Goal: Task Accomplishment & Management: Use online tool/utility

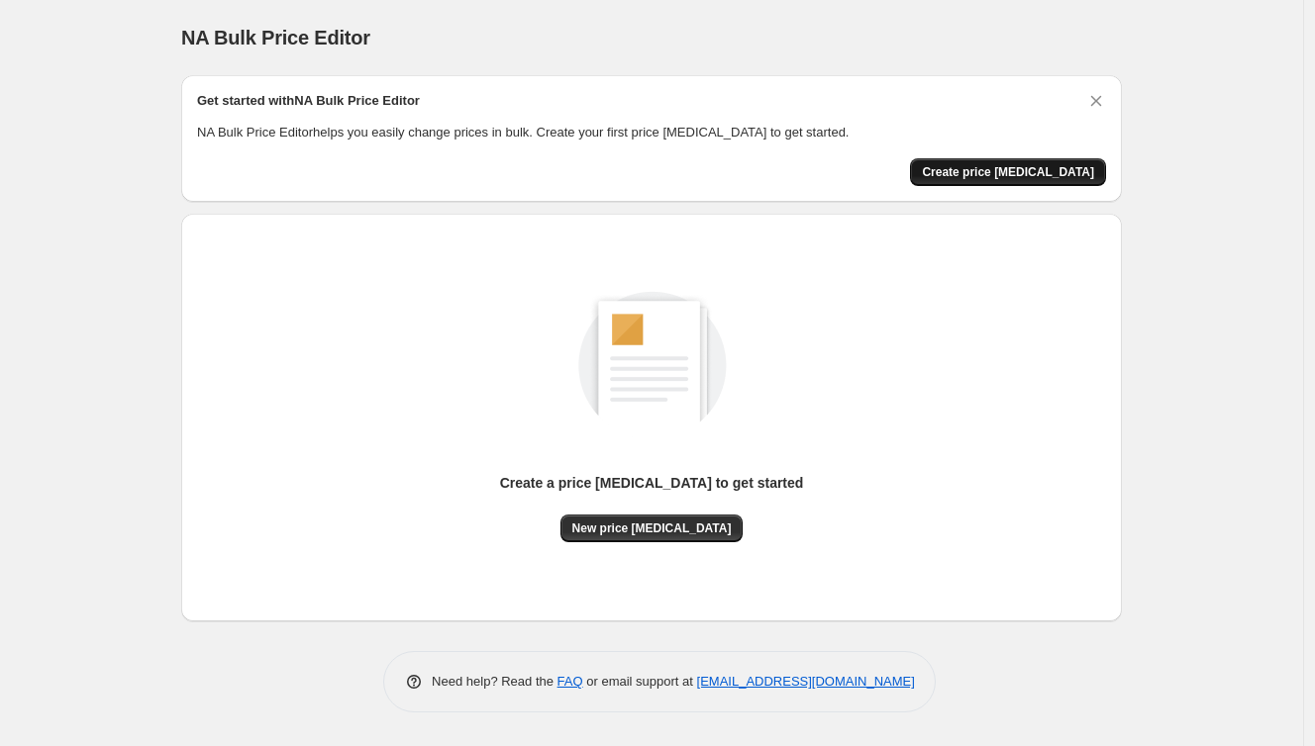
click at [1018, 181] on button "Create price [MEDICAL_DATA]" at bounding box center [1008, 172] width 196 height 28
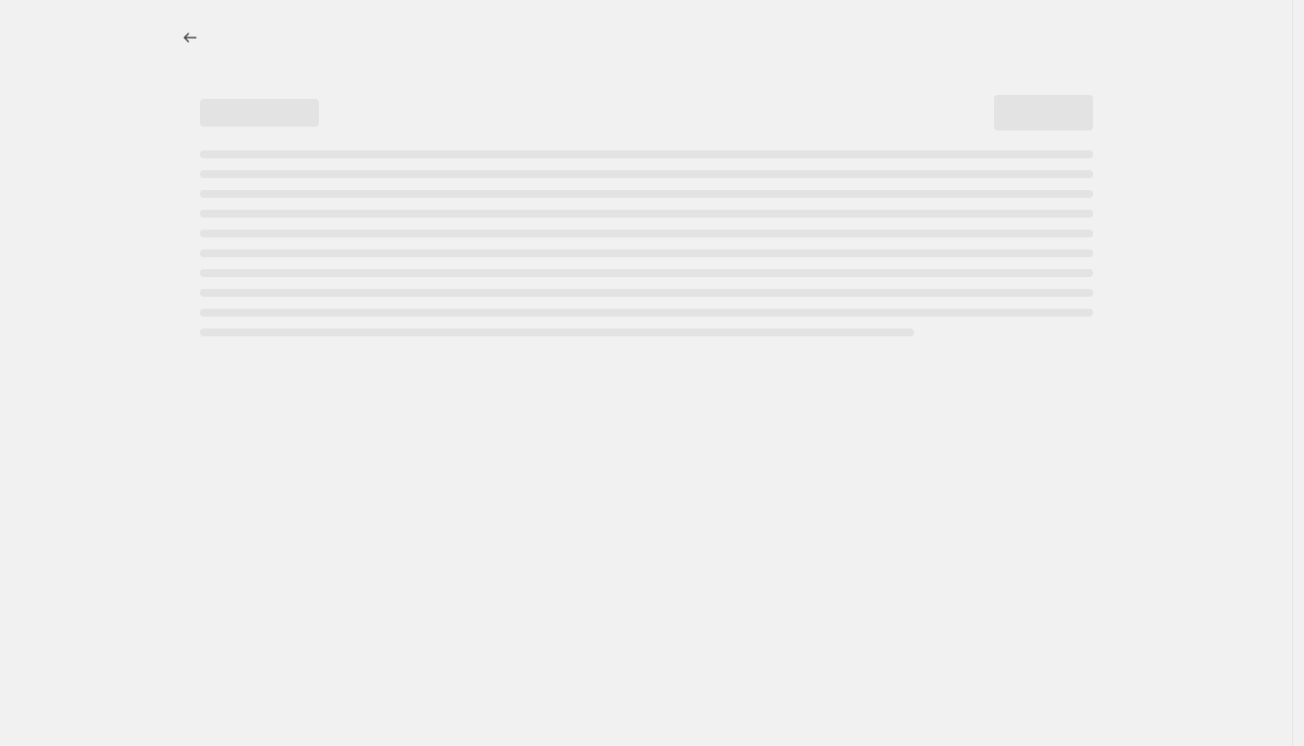
select select "percentage"
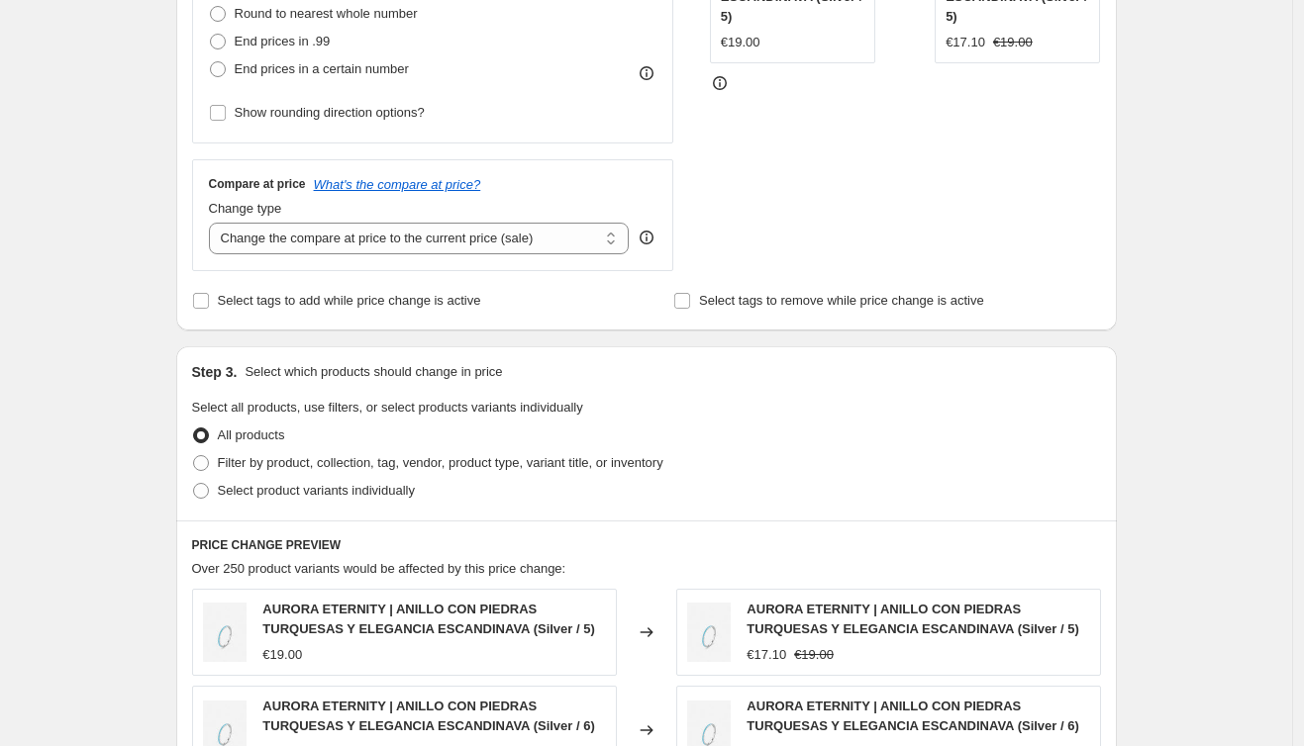
scroll to position [924, 0]
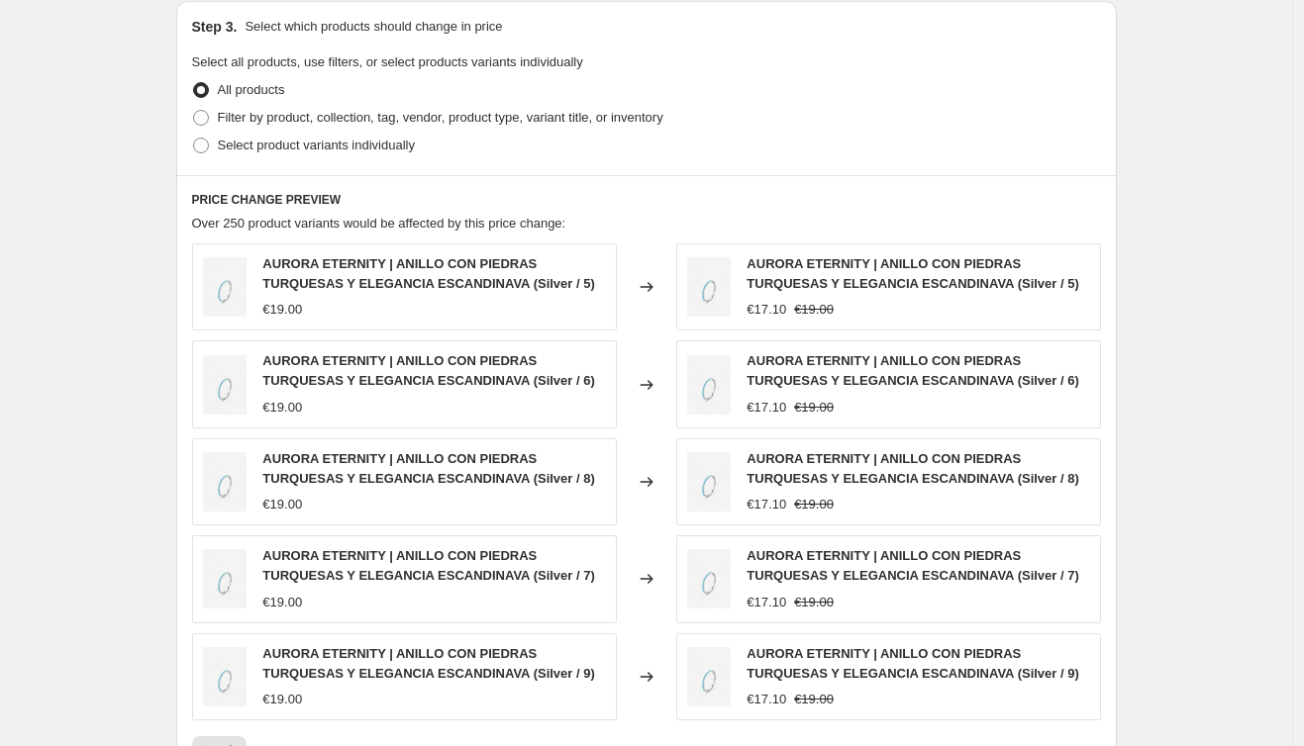
click at [302, 313] on div "€19.00" at bounding box center [282, 310] width 40 height 20
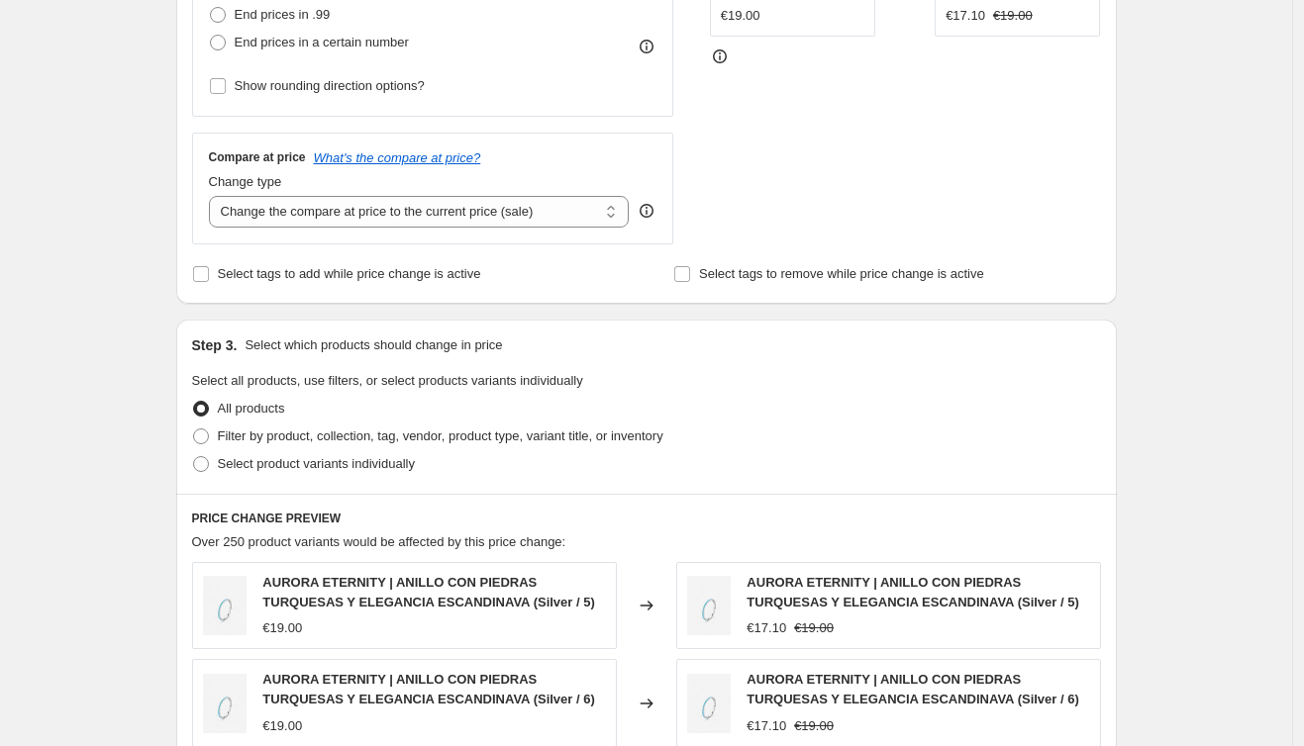
scroll to position [585, 0]
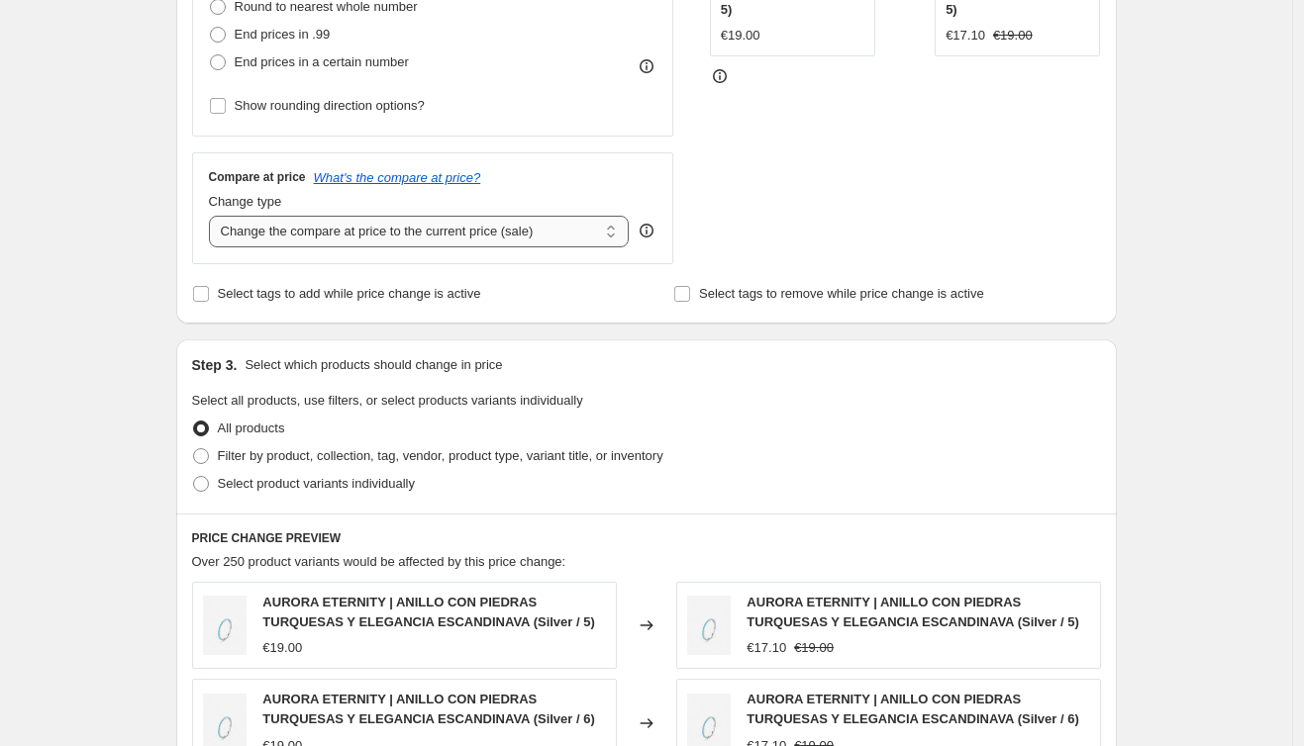
click at [442, 239] on select "Change the compare at price to the current price (sale) Change the compare at p…" at bounding box center [419, 232] width 421 height 32
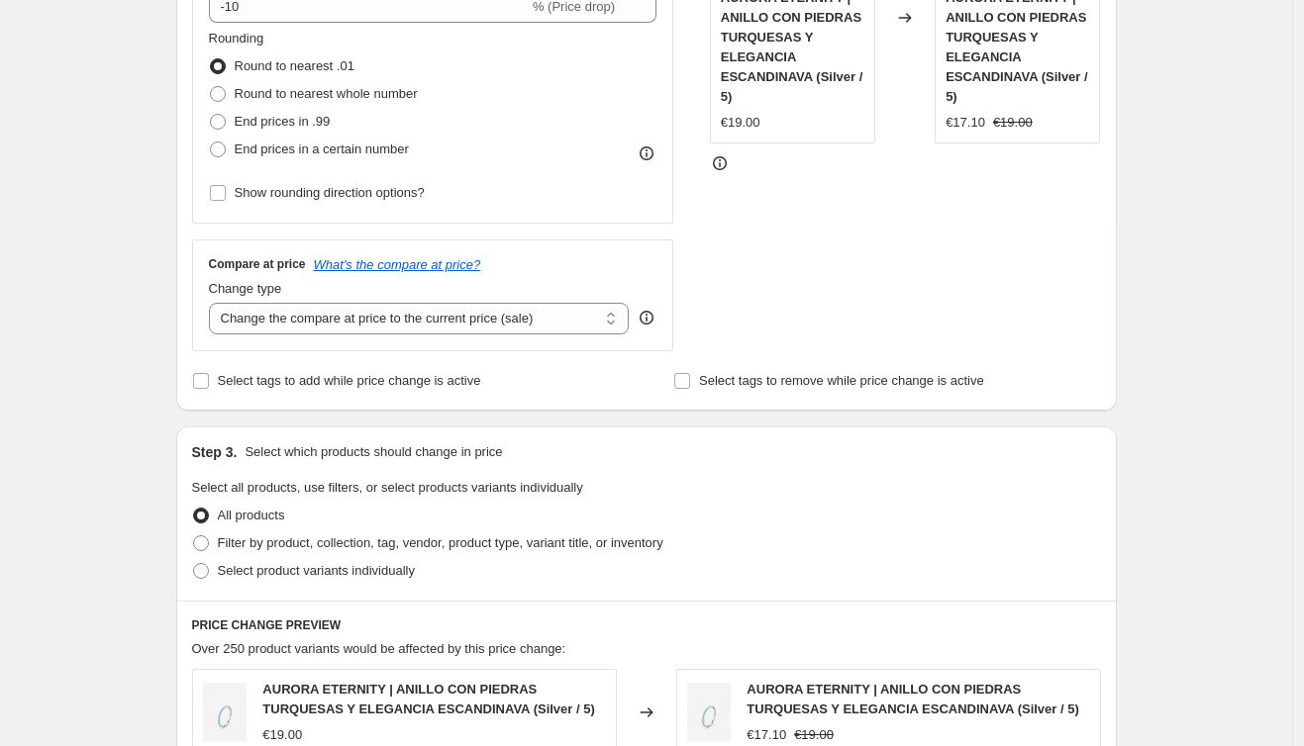
scroll to position [218, 0]
